Goal: Task Accomplishment & Management: Use online tool/utility

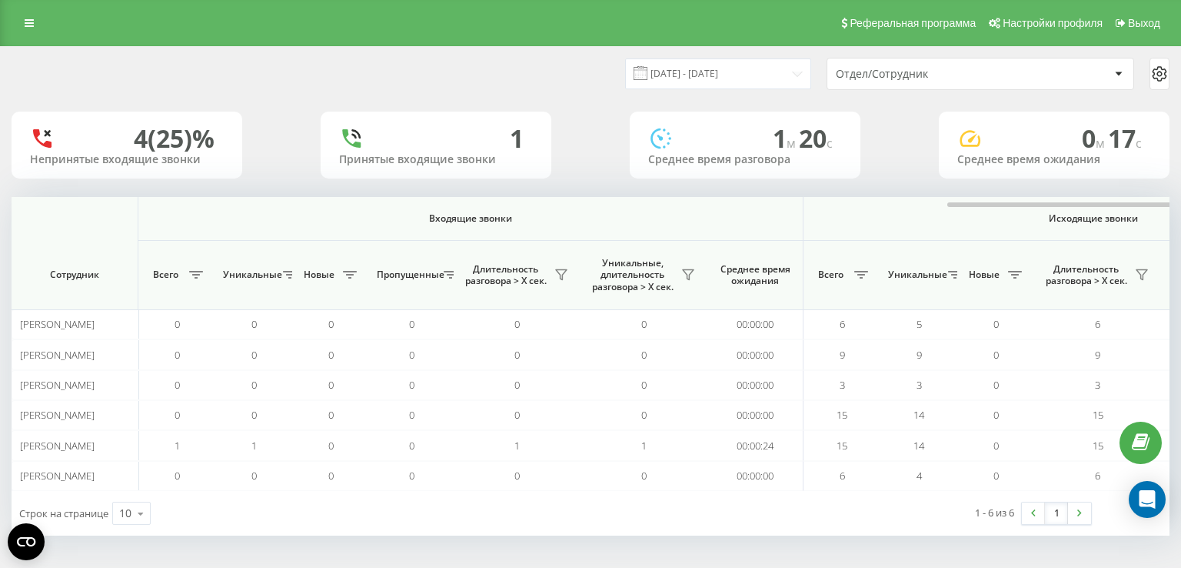
scroll to position [0, 608]
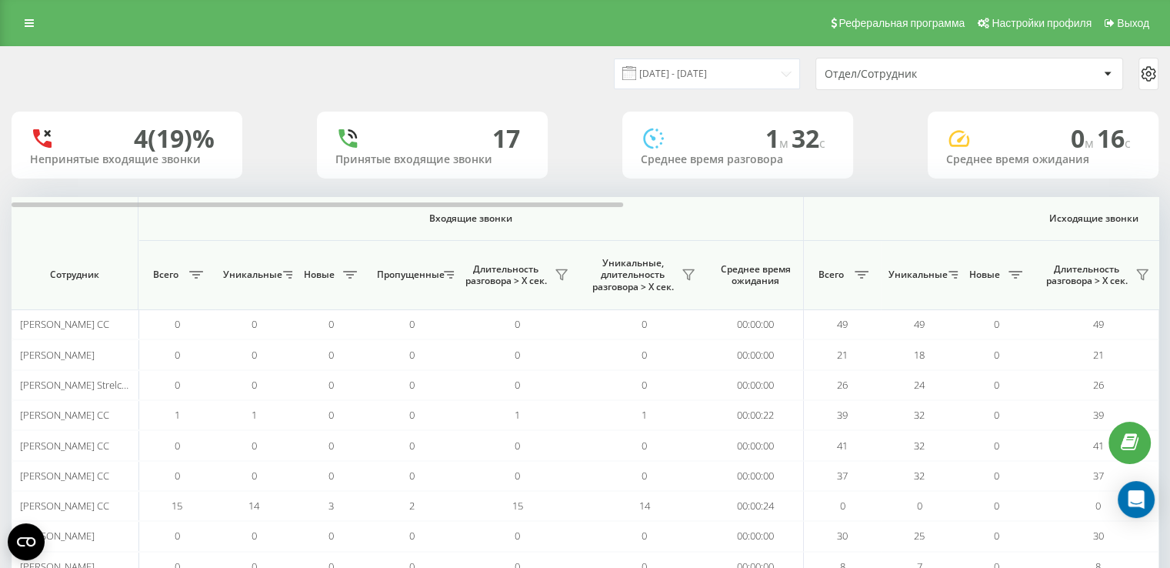
click at [867, 68] on div "Отдел/Сотрудник" at bounding box center [916, 74] width 184 height 13
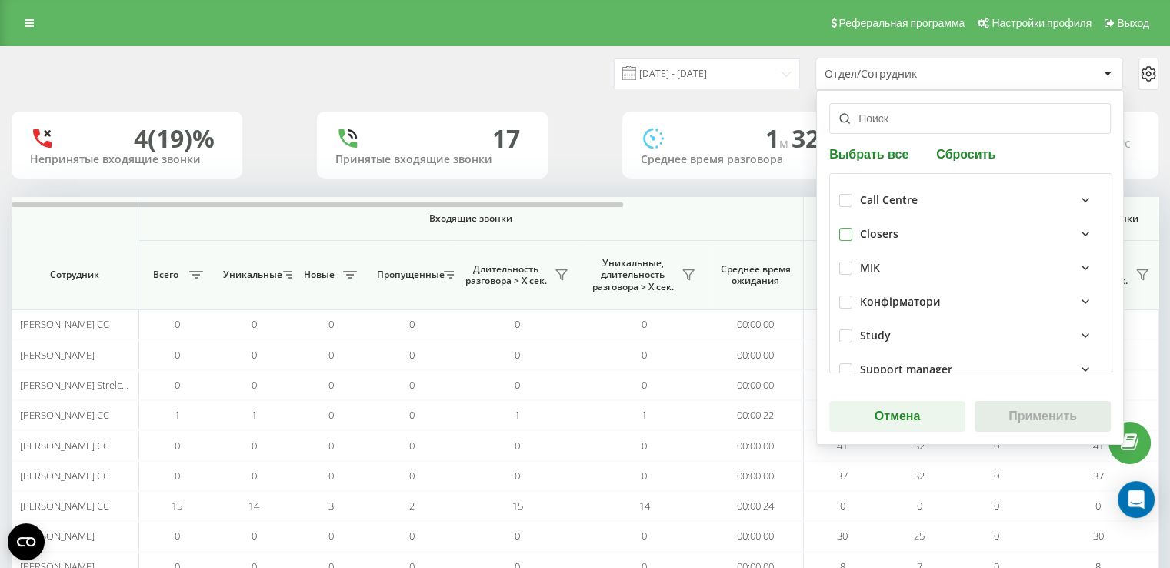
drag, startPoint x: 840, startPoint y: 238, endPoint x: 898, endPoint y: 299, distance: 84.9
click at [840, 228] on label at bounding box center [845, 228] width 13 height 0
checkbox input "true"
drag, startPoint x: 1000, startPoint y: 414, endPoint x: 961, endPoint y: 408, distance: 39.7
click at [1000, 411] on button "Применить" at bounding box center [1042, 416] width 136 height 31
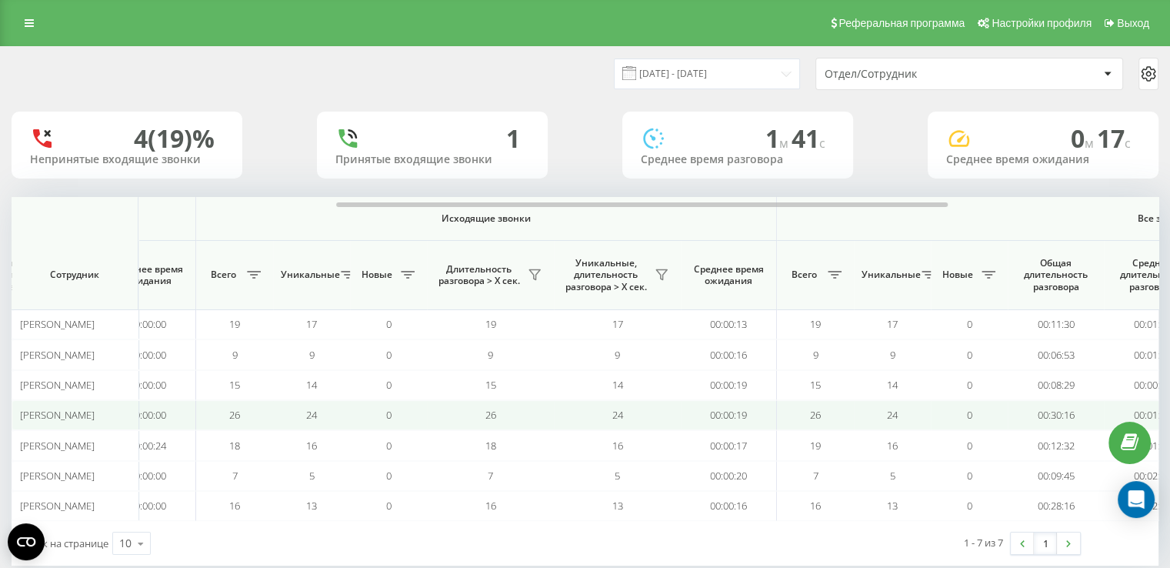
scroll to position [0, 631]
